Goal: Task Accomplishment & Management: Complete application form

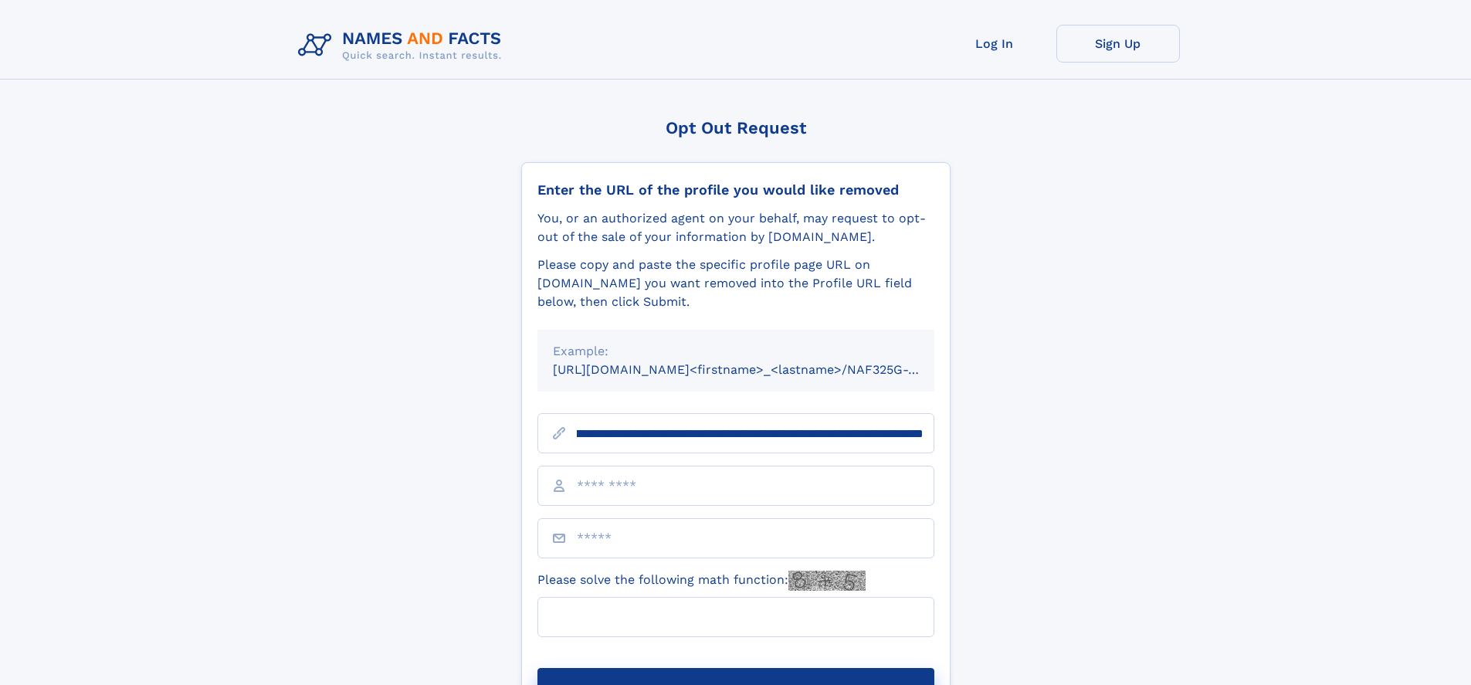
scroll to position [0, 181]
type input "**********"
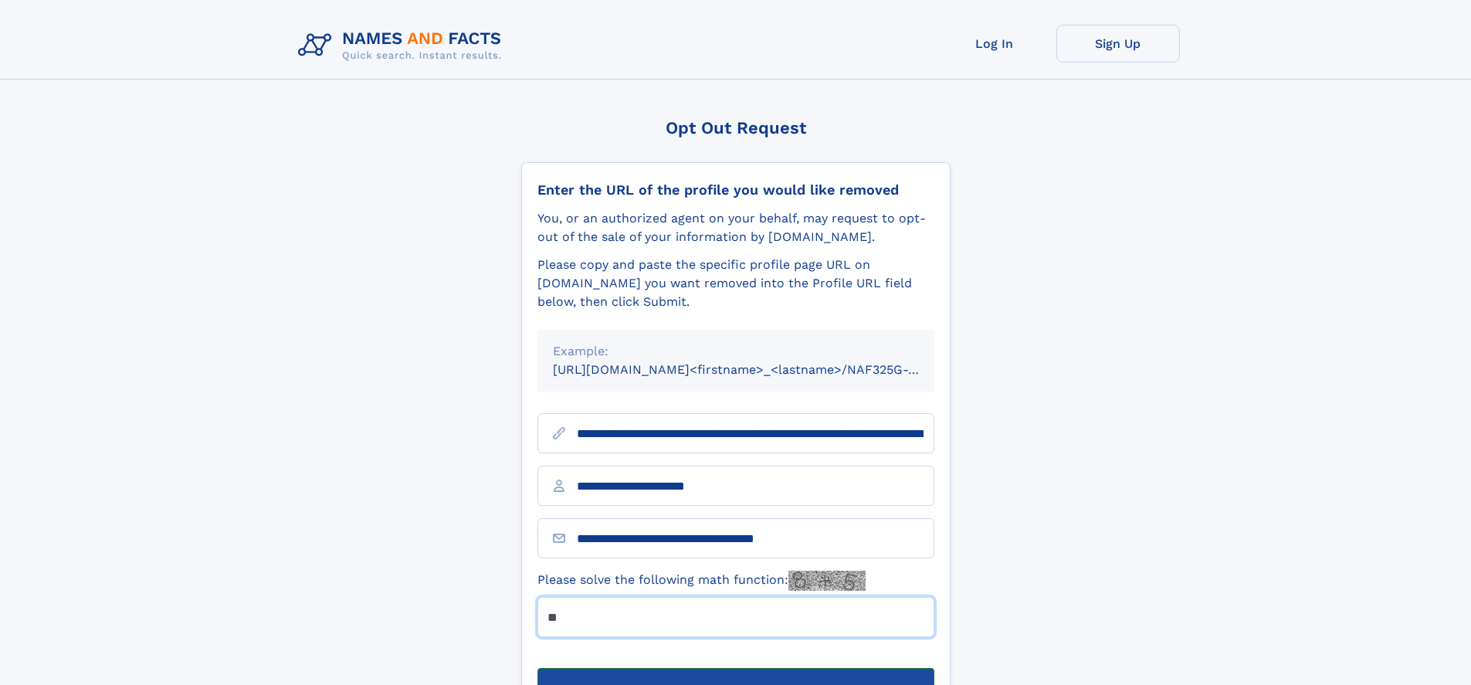
type input "**"
click at [735, 668] on button "Submit Opt Out Request" at bounding box center [735, 692] width 397 height 49
